Goal: Task Accomplishment & Management: Use online tool/utility

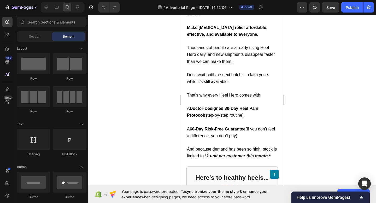
scroll to position [2107, 0]
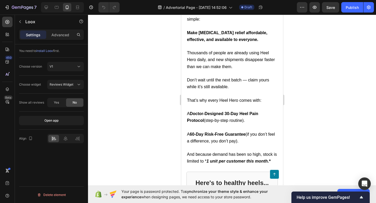
click at [50, 51] on span "install Loox" at bounding box center [44, 51] width 17 height 4
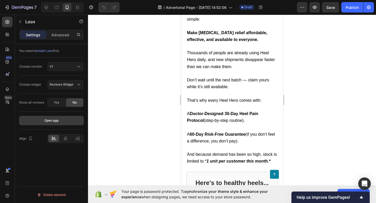
click at [58, 120] on div "Open app" at bounding box center [51, 120] width 14 height 5
click at [162, 128] on div at bounding box center [232, 109] width 288 height 188
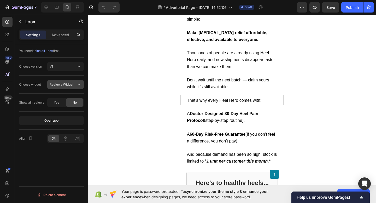
click at [69, 82] on span "Reviews Widget" at bounding box center [62, 84] width 24 height 4
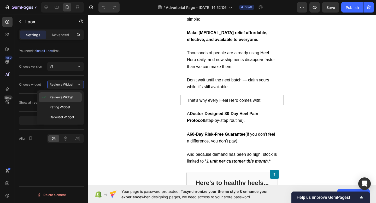
click at [68, 99] on span "Reviews Widget" at bounding box center [62, 97] width 24 height 5
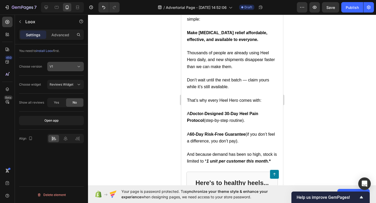
click at [63, 69] on div "V1" at bounding box center [63, 66] width 27 height 5
click at [58, 79] on p "V1" at bounding box center [65, 79] width 30 height 5
click at [50, 52] on span "install Loox" at bounding box center [44, 51] width 17 height 4
